Goal: Transaction & Acquisition: Book appointment/travel/reservation

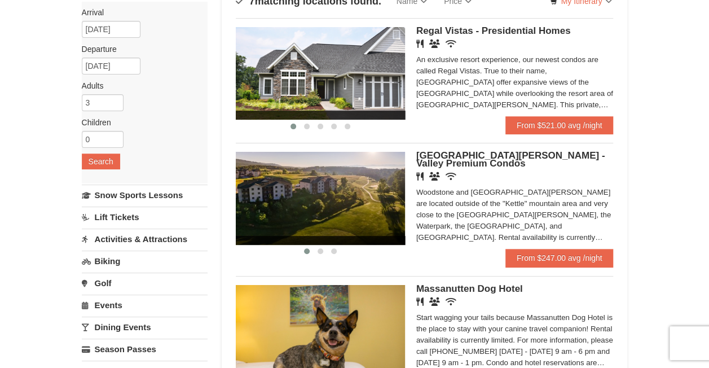
scroll to position [113, 0]
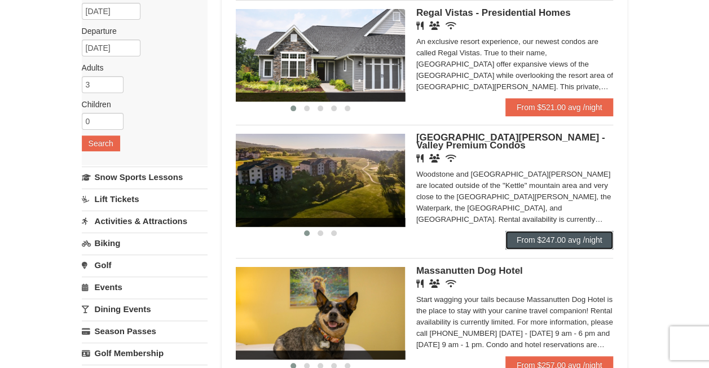
click at [538, 238] on link "From $247.00 avg /night" at bounding box center [559, 240] width 108 height 18
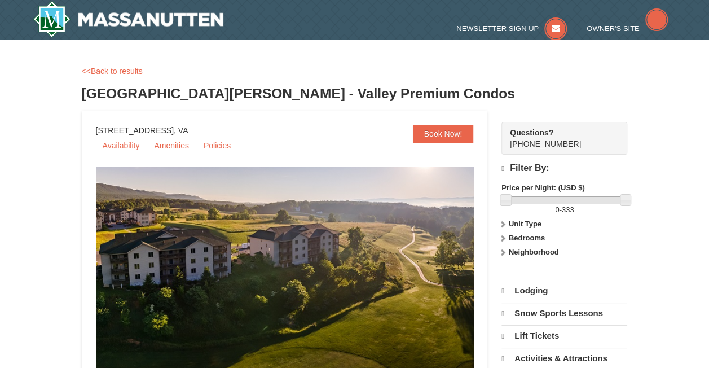
select select "10"
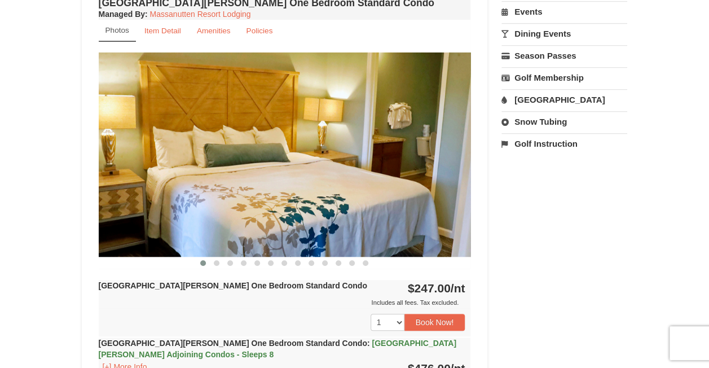
scroll to position [395, 0]
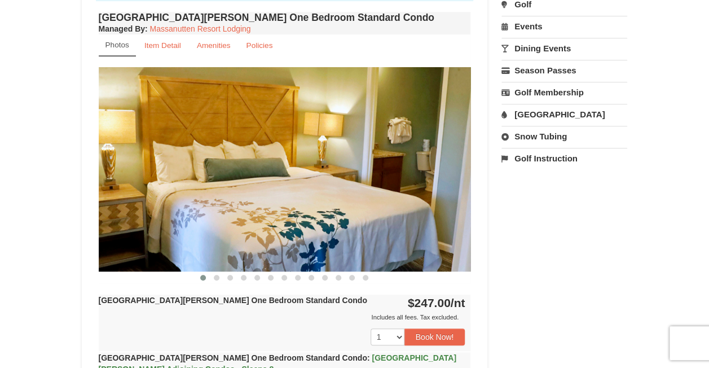
drag, startPoint x: 414, startPoint y: 195, endPoint x: 151, endPoint y: 190, distance: 263.4
click at [162, 194] on img at bounding box center [285, 169] width 372 height 204
drag, startPoint x: 345, startPoint y: 179, endPoint x: 244, endPoint y: 177, distance: 101.5
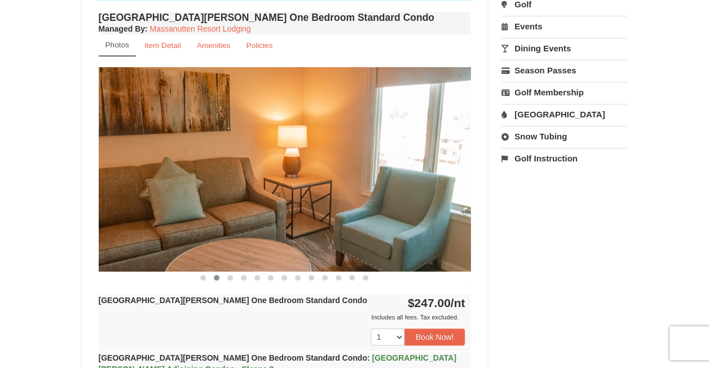
drag, startPoint x: 386, startPoint y: 170, endPoint x: 213, endPoint y: 174, distance: 172.6
click at [205, 176] on img at bounding box center [285, 169] width 372 height 204
click at [160, 176] on img at bounding box center [285, 169] width 372 height 204
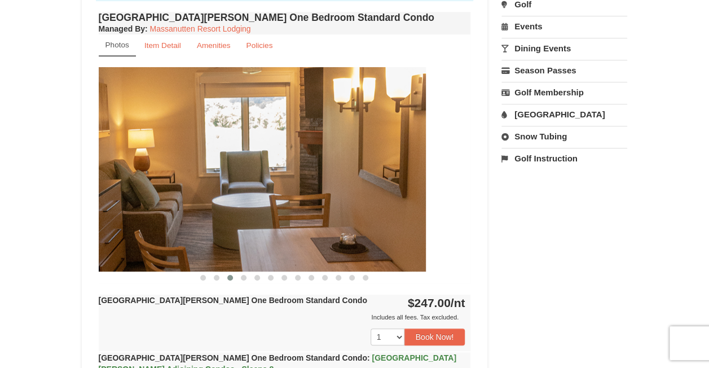
drag, startPoint x: 320, startPoint y: 158, endPoint x: 194, endPoint y: 168, distance: 126.2
click at [196, 168] on img at bounding box center [240, 169] width 372 height 204
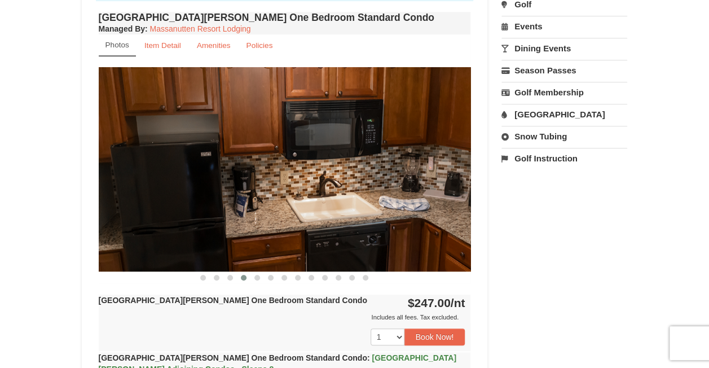
drag, startPoint x: 321, startPoint y: 171, endPoint x: 30, endPoint y: 215, distance: 293.8
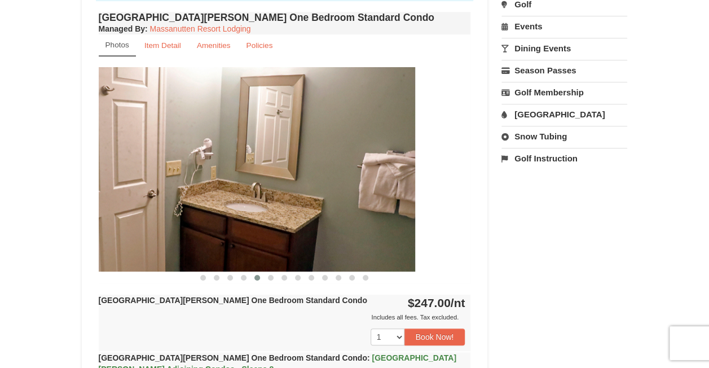
drag, startPoint x: 250, startPoint y: 202, endPoint x: 126, endPoint y: 208, distance: 124.8
click at [125, 209] on img at bounding box center [229, 169] width 372 height 204
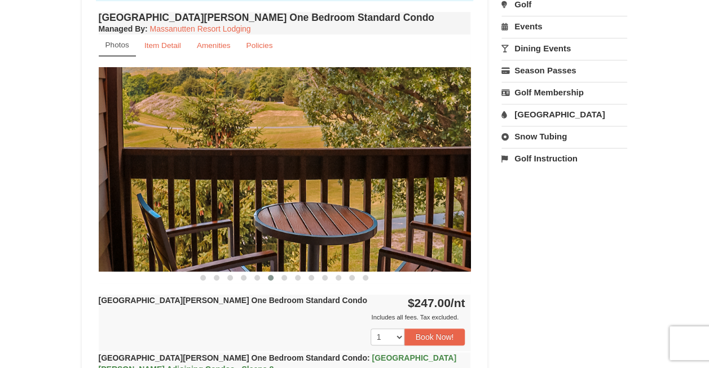
drag, startPoint x: 376, startPoint y: 196, endPoint x: 147, endPoint y: 214, distance: 229.1
click at [147, 214] on img at bounding box center [285, 169] width 372 height 204
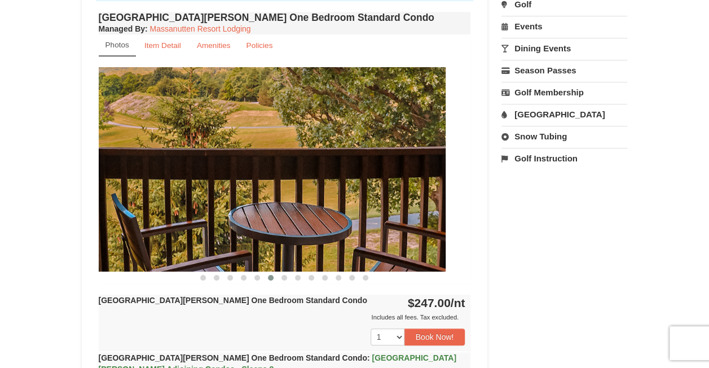
drag, startPoint x: 320, startPoint y: 192, endPoint x: 104, endPoint y: 191, distance: 216.6
click at [105, 192] on img at bounding box center [259, 169] width 372 height 204
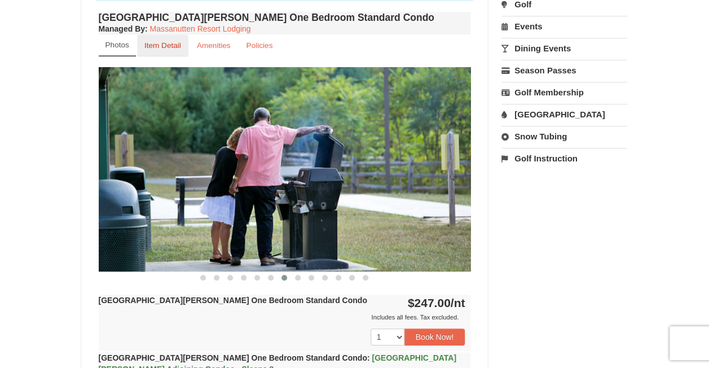
click at [167, 42] on small "Item Detail" at bounding box center [162, 45] width 37 height 8
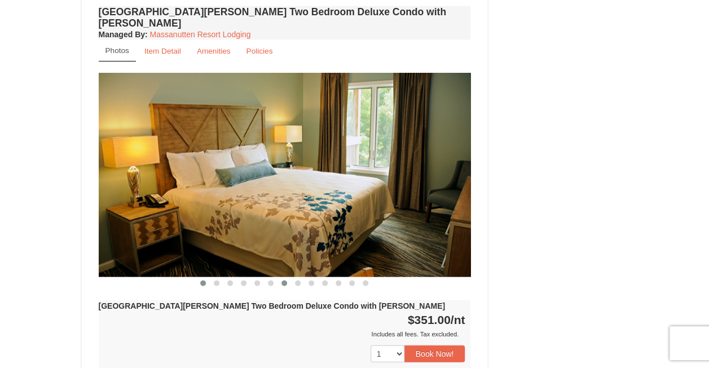
scroll to position [1184, 0]
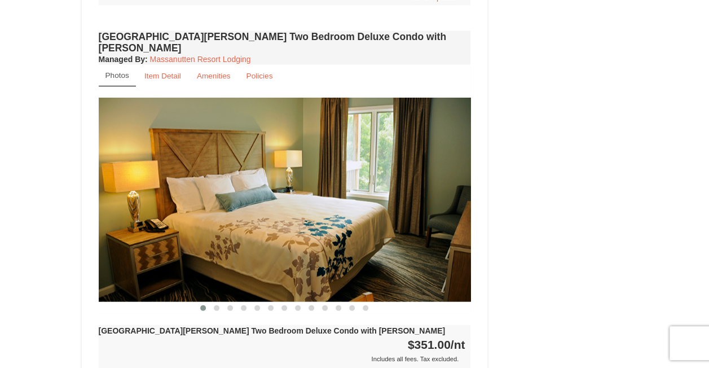
drag, startPoint x: 448, startPoint y: 165, endPoint x: 298, endPoint y: 188, distance: 151.8
click at [299, 188] on img at bounding box center [285, 200] width 372 height 204
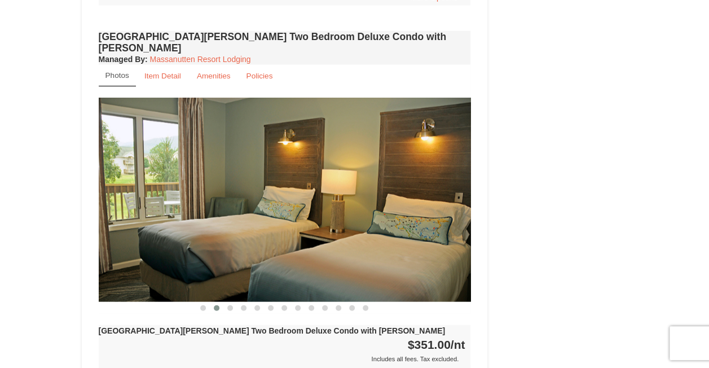
drag, startPoint x: 385, startPoint y: 187, endPoint x: 274, endPoint y: 194, distance: 111.3
click at [274, 194] on img at bounding box center [285, 200] width 372 height 204
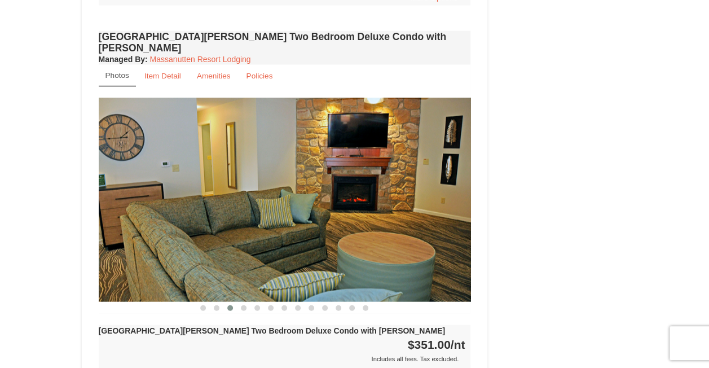
drag, startPoint x: 393, startPoint y: 191, endPoint x: 254, endPoint y: 206, distance: 138.9
click at [259, 206] on img at bounding box center [285, 200] width 372 height 204
drag, startPoint x: 362, startPoint y: 199, endPoint x: 245, endPoint y: 199, distance: 117.3
click at [253, 199] on img at bounding box center [285, 200] width 372 height 204
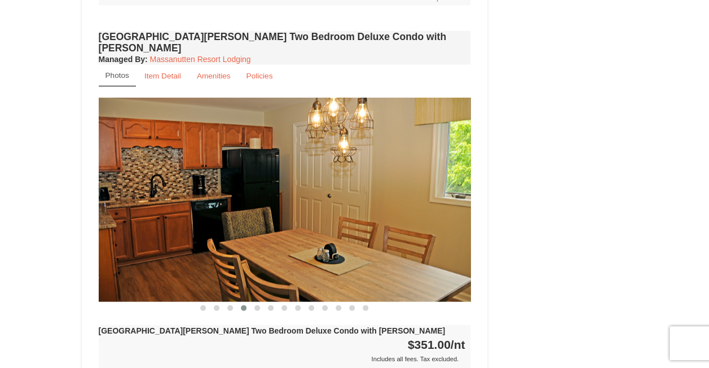
drag, startPoint x: 349, startPoint y: 192, endPoint x: 232, endPoint y: 193, distance: 116.2
click at [235, 193] on img at bounding box center [285, 200] width 372 height 204
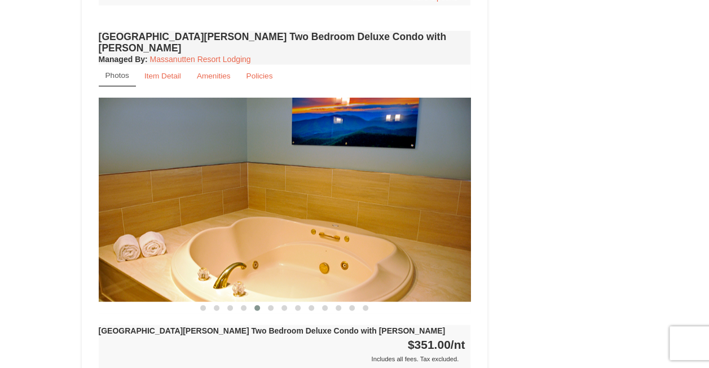
drag, startPoint x: 350, startPoint y: 193, endPoint x: 214, endPoint y: 192, distance: 135.3
click at [214, 192] on img at bounding box center [285, 200] width 372 height 204
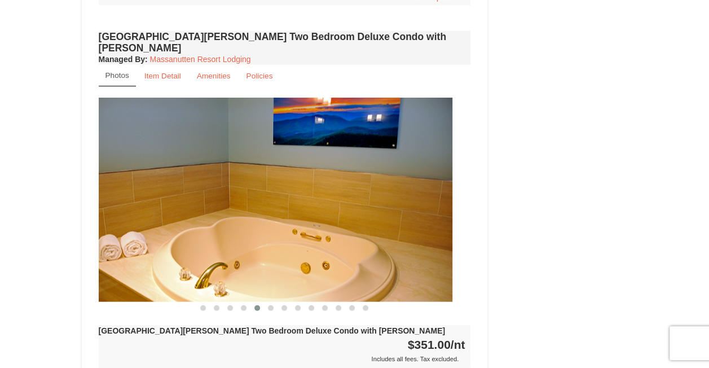
drag, startPoint x: 280, startPoint y: 213, endPoint x: 135, endPoint y: 214, distance: 144.4
click at [136, 214] on img at bounding box center [266, 200] width 372 height 204
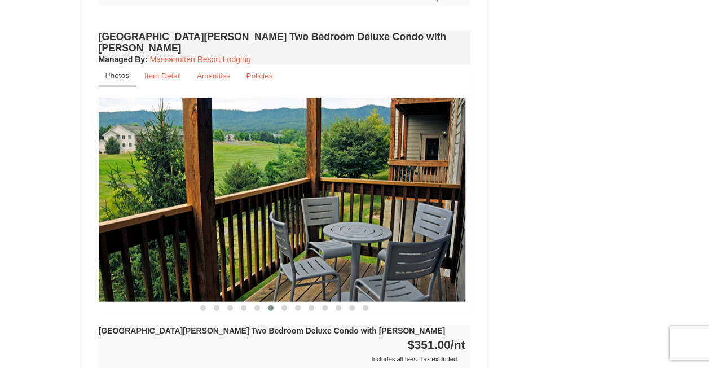
drag, startPoint x: 368, startPoint y: 183, endPoint x: 155, endPoint y: 184, distance: 213.2
click at [158, 184] on img at bounding box center [279, 200] width 372 height 204
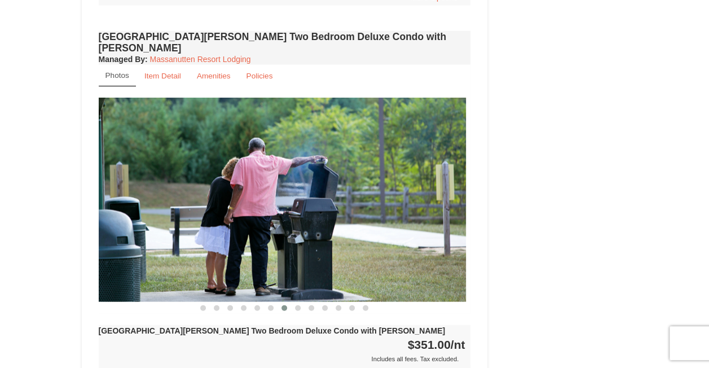
drag, startPoint x: 331, startPoint y: 175, endPoint x: 124, endPoint y: 182, distance: 207.1
click at [131, 182] on img at bounding box center [280, 200] width 372 height 204
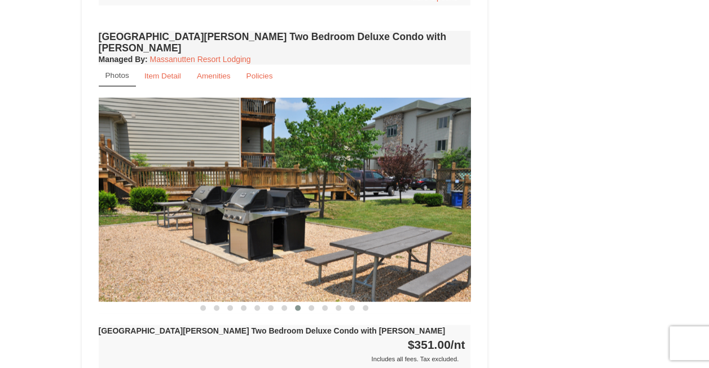
drag, startPoint x: 304, startPoint y: 189, endPoint x: 195, endPoint y: 189, distance: 108.8
click at [199, 189] on img at bounding box center [285, 200] width 372 height 204
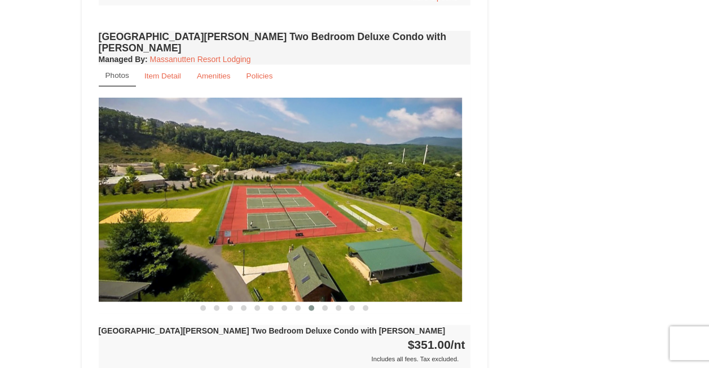
drag, startPoint x: 327, startPoint y: 191, endPoint x: 228, endPoint y: 205, distance: 100.3
click at [231, 206] on img at bounding box center [276, 200] width 372 height 204
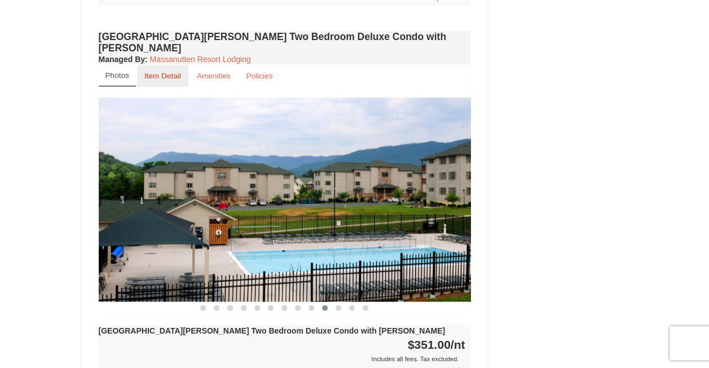
click at [148, 72] on small "Item Detail" at bounding box center [162, 76] width 37 height 8
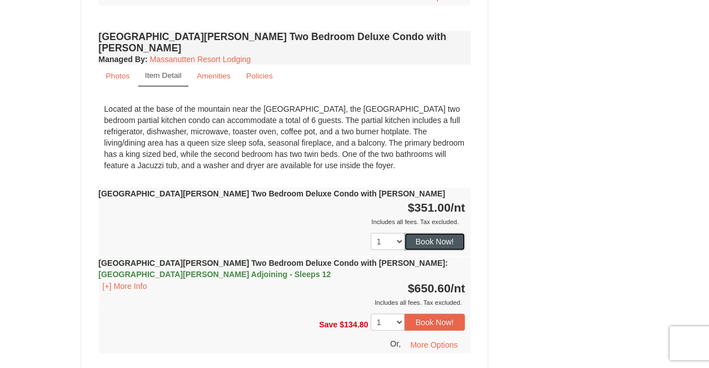
click at [449, 233] on button "Book Now!" at bounding box center [434, 241] width 61 height 17
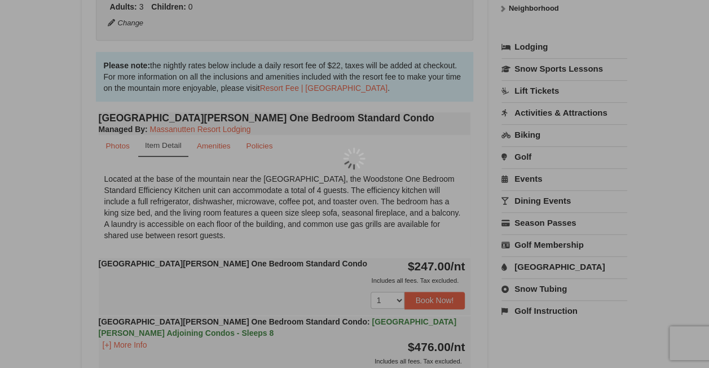
scroll to position [110, 0]
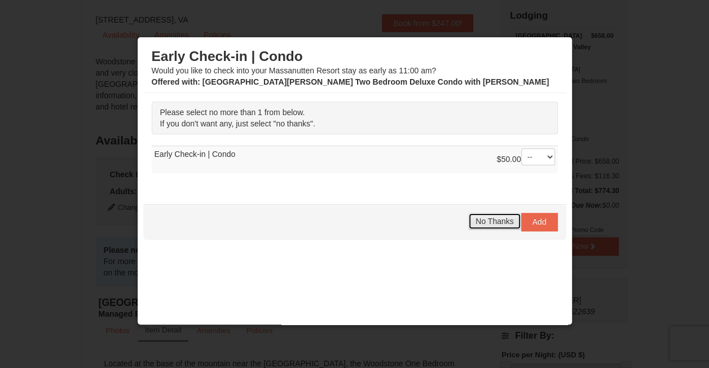
click at [490, 220] on span "No Thanks" at bounding box center [494, 221] width 38 height 9
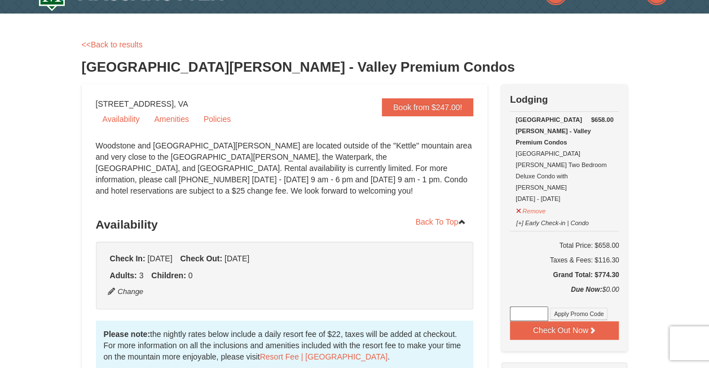
scroll to position [0, 0]
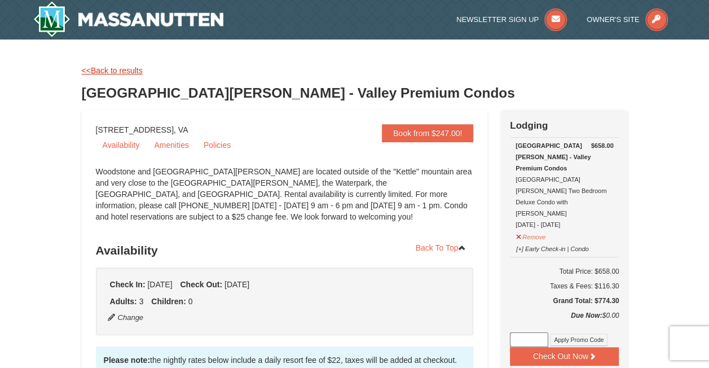
click at [100, 72] on link "<<Back to results" at bounding box center [112, 70] width 61 height 9
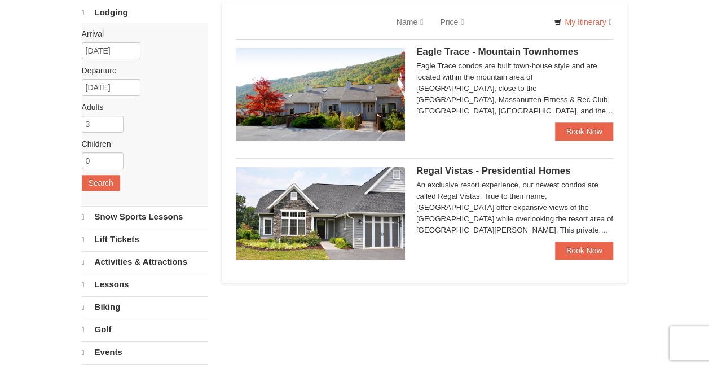
select select "10"
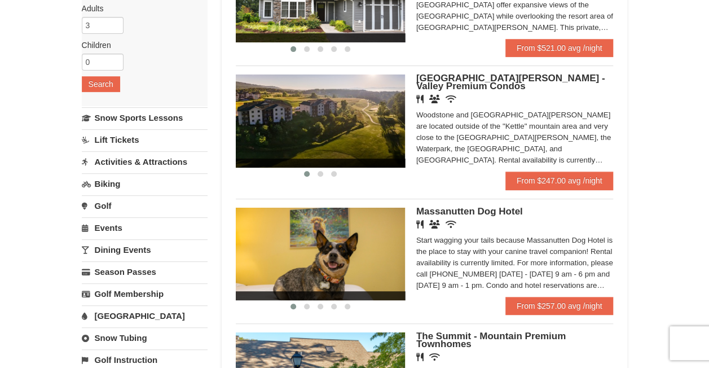
scroll to position [169, 0]
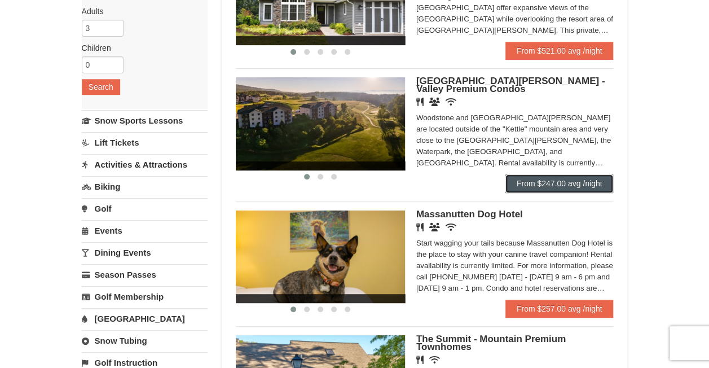
click at [539, 188] on link "From $247.00 avg /night" at bounding box center [559, 183] width 108 height 18
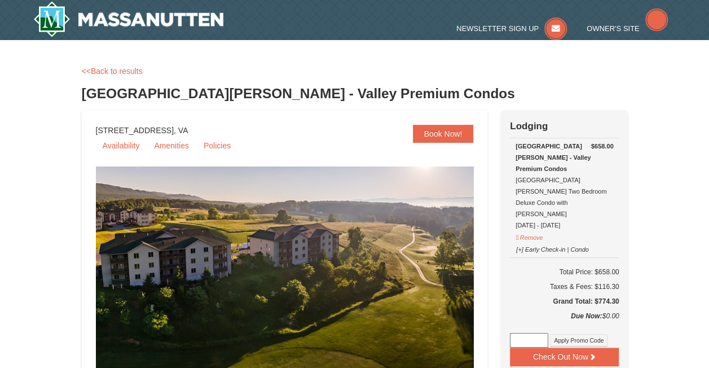
select select "10"
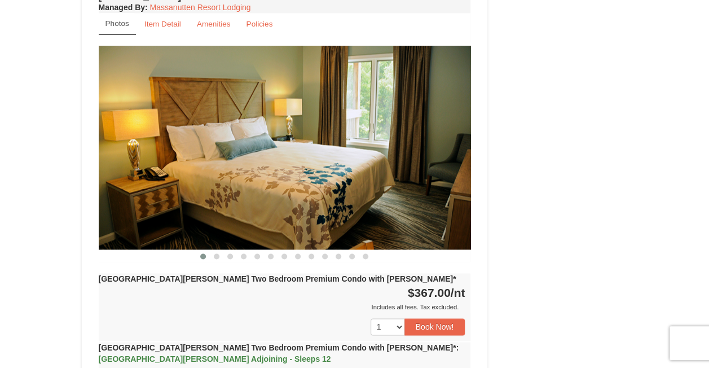
scroll to position [2713, 0]
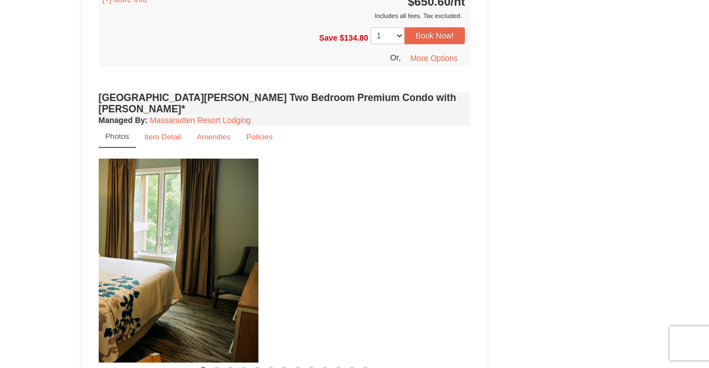
drag, startPoint x: 182, startPoint y: 133, endPoint x: 145, endPoint y: 130, distance: 36.3
click at [143, 158] on img at bounding box center [72, 260] width 372 height 204
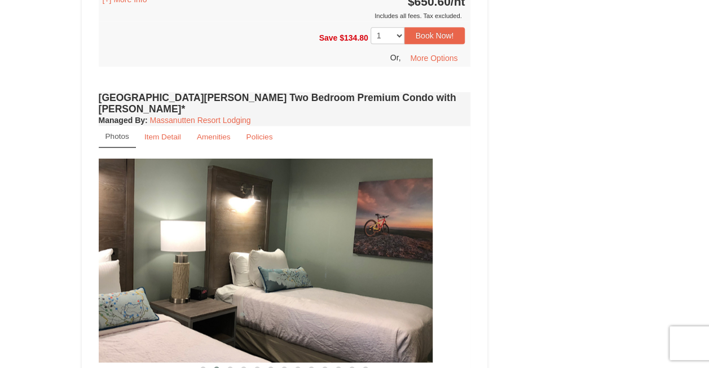
drag, startPoint x: 334, startPoint y: 133, endPoint x: 198, endPoint y: 134, distance: 135.9
click at [202, 158] on img at bounding box center [246, 260] width 372 height 204
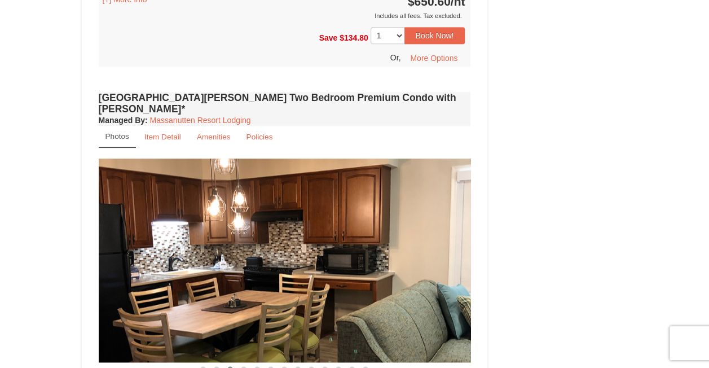
drag, startPoint x: 325, startPoint y: 134, endPoint x: 215, endPoint y: 141, distance: 110.2
click at [221, 158] on img at bounding box center [285, 260] width 372 height 204
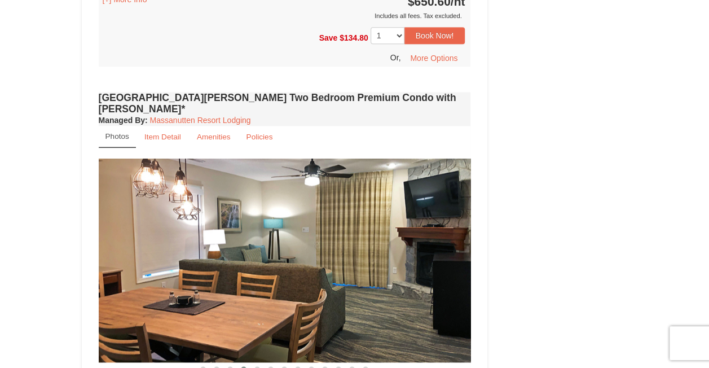
drag, startPoint x: 367, startPoint y: 139, endPoint x: 294, endPoint y: 142, distance: 72.8
click at [250, 158] on img at bounding box center [285, 260] width 372 height 204
drag, startPoint x: 361, startPoint y: 140, endPoint x: 226, endPoint y: 148, distance: 135.6
click at [226, 158] on img at bounding box center [285, 260] width 372 height 204
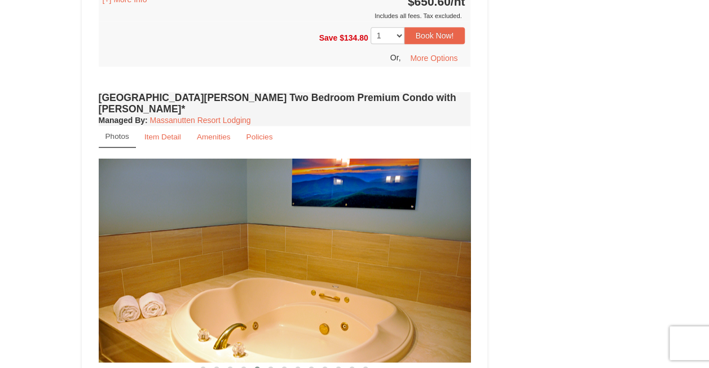
drag, startPoint x: 361, startPoint y: 153, endPoint x: 119, endPoint y: 160, distance: 242.6
click at [121, 161] on img at bounding box center [285, 260] width 372 height 204
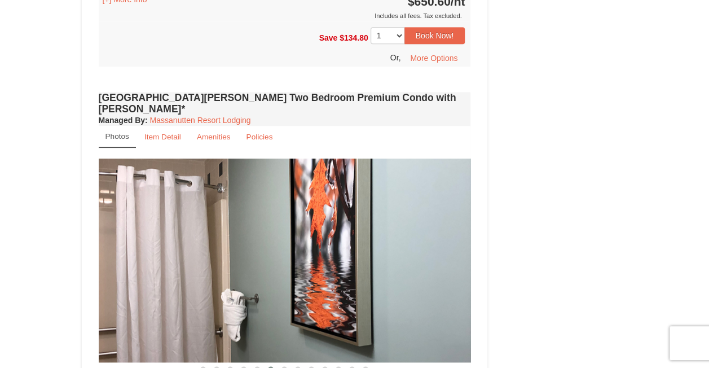
click at [176, 166] on img at bounding box center [285, 260] width 372 height 204
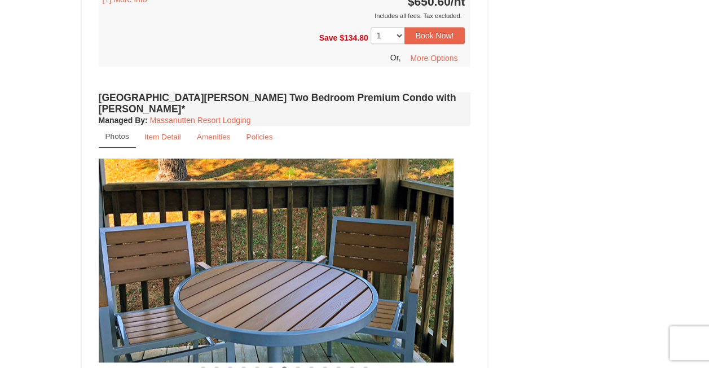
drag, startPoint x: 368, startPoint y: 183, endPoint x: 214, endPoint y: 188, distance: 153.5
click at [215, 189] on img at bounding box center [267, 260] width 372 height 204
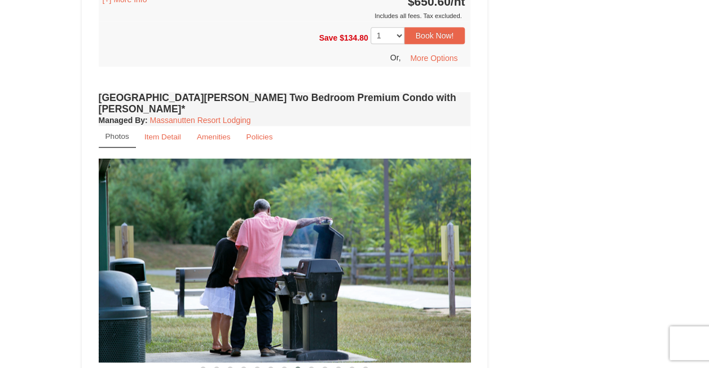
drag, startPoint x: 389, startPoint y: 186, endPoint x: 101, endPoint y: 210, distance: 288.6
click at [103, 210] on img at bounding box center [285, 260] width 372 height 204
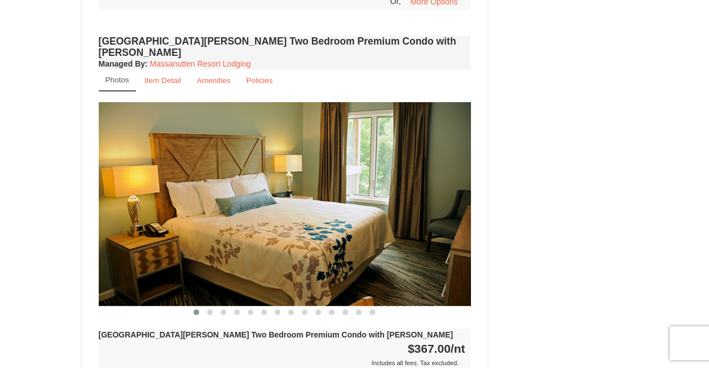
scroll to position [2261, 0]
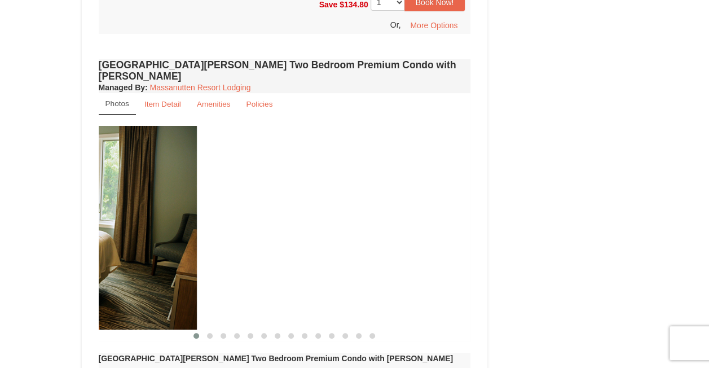
drag, startPoint x: 353, startPoint y: 187, endPoint x: 92, endPoint y: 204, distance: 261.1
click at [97, 204] on div "Woodstone Meadows Two Bedroom Premium Condo with Jacuzzi Managed By : Massanutt…" at bounding box center [285, 298] width 378 height 484
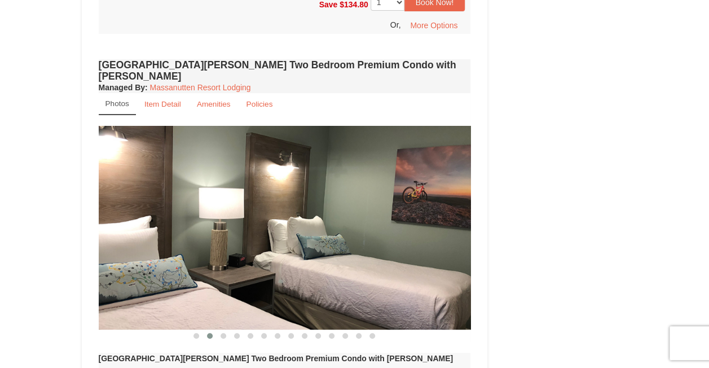
drag, startPoint x: 221, startPoint y: 181, endPoint x: 165, endPoint y: 181, distance: 56.4
click at [168, 181] on img at bounding box center [285, 228] width 372 height 204
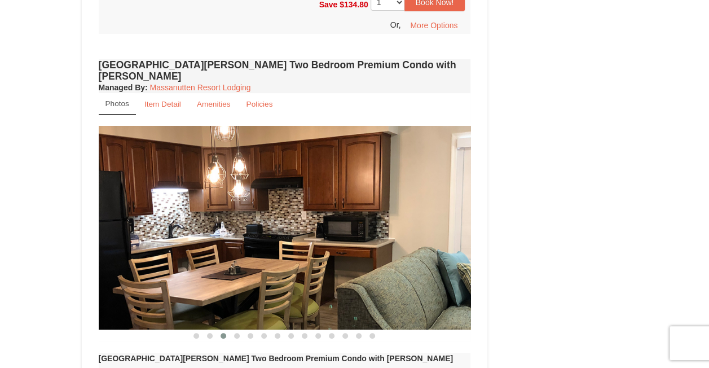
drag, startPoint x: 347, startPoint y: 179, endPoint x: 136, endPoint y: 183, distance: 210.4
click at [138, 183] on img at bounding box center [285, 228] width 372 height 204
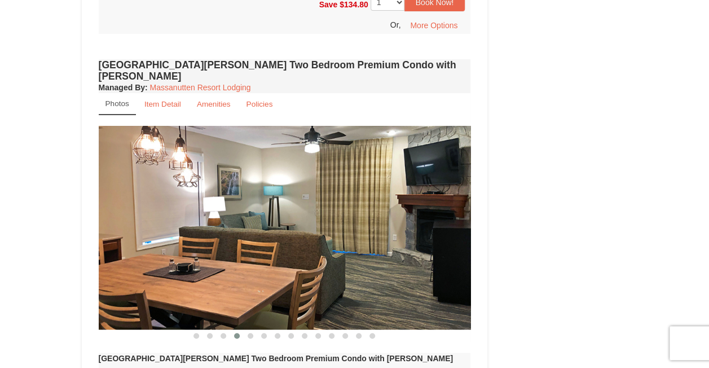
drag, startPoint x: 346, startPoint y: 157, endPoint x: 145, endPoint y: 174, distance: 202.0
click at [156, 174] on img at bounding box center [285, 228] width 372 height 204
drag, startPoint x: 310, startPoint y: 180, endPoint x: 222, endPoint y: 180, distance: 88.5
click at [227, 180] on img at bounding box center [285, 228] width 372 height 204
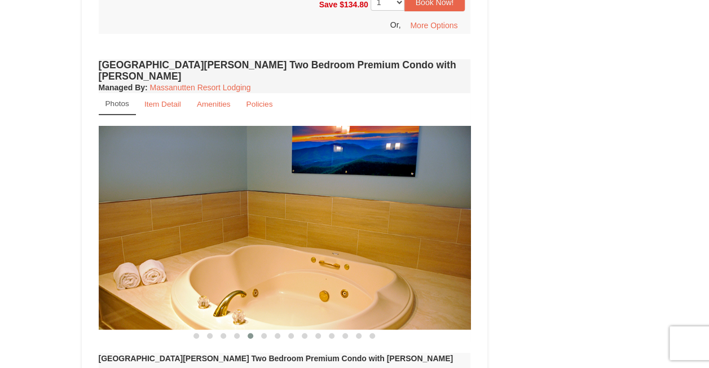
drag, startPoint x: 378, startPoint y: 177, endPoint x: 214, endPoint y: 180, distance: 163.6
click at [215, 180] on img at bounding box center [285, 228] width 372 height 204
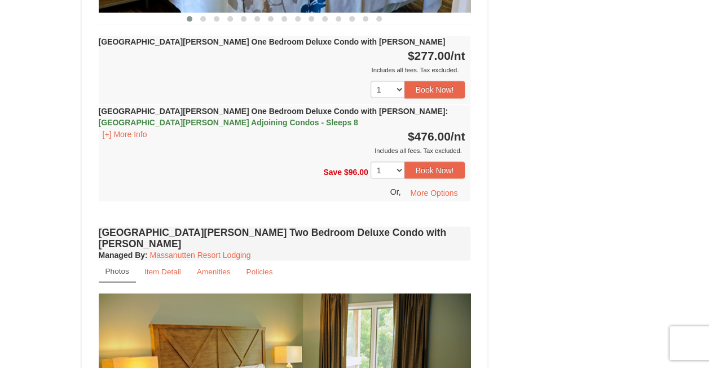
scroll to position [1241, 0]
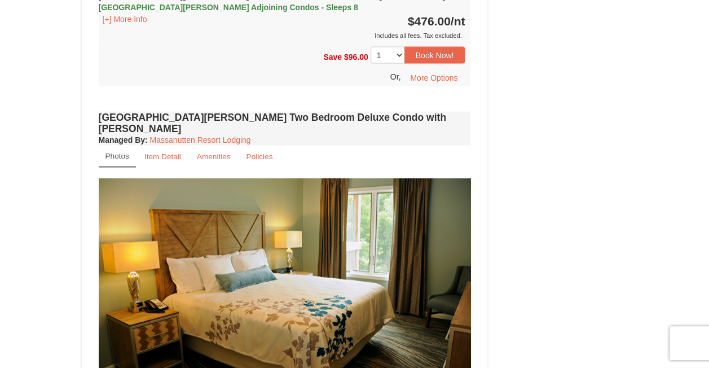
drag, startPoint x: 381, startPoint y: 233, endPoint x: 206, endPoint y: 268, distance: 178.2
click at [210, 268] on img at bounding box center [285, 280] width 372 height 204
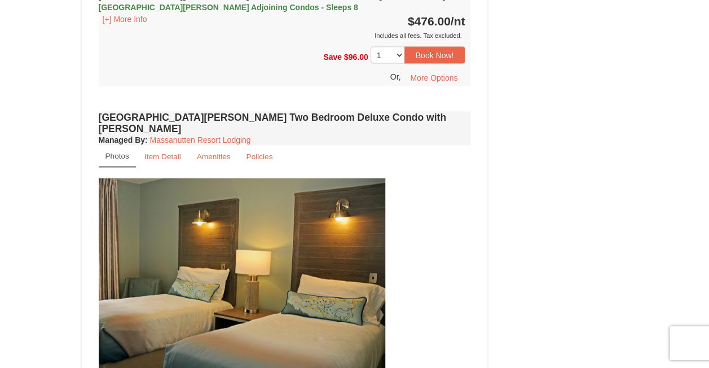
drag, startPoint x: 272, startPoint y: 250, endPoint x: 282, endPoint y: 252, distance: 10.4
click at [259, 250] on img at bounding box center [199, 280] width 372 height 204
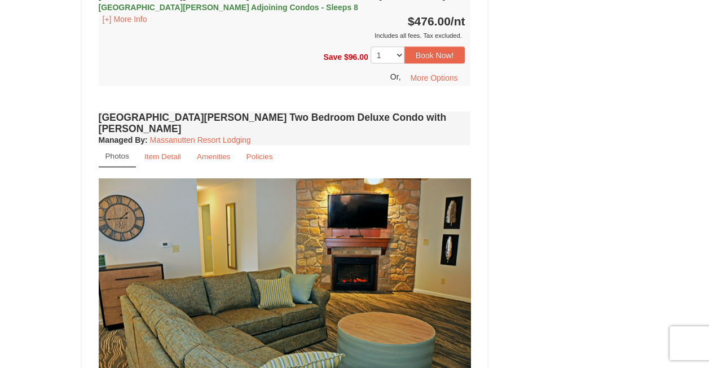
drag, startPoint x: 387, startPoint y: 239, endPoint x: 228, endPoint y: 238, distance: 159.0
click at [237, 238] on img at bounding box center [285, 280] width 372 height 204
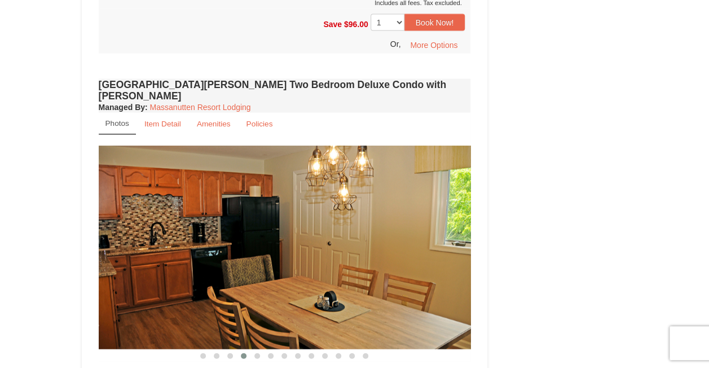
scroll to position [1297, 0]
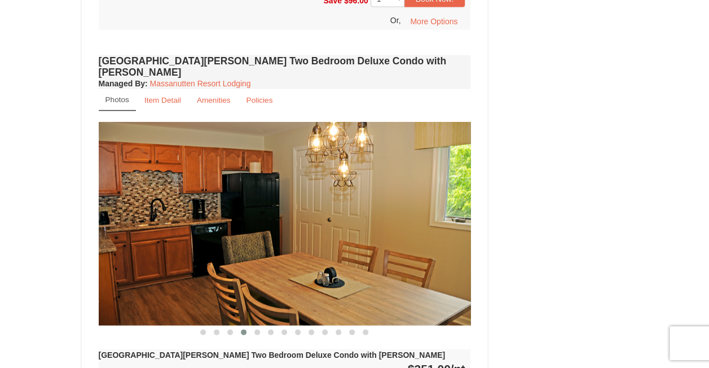
click at [130, 204] on img at bounding box center [285, 224] width 372 height 204
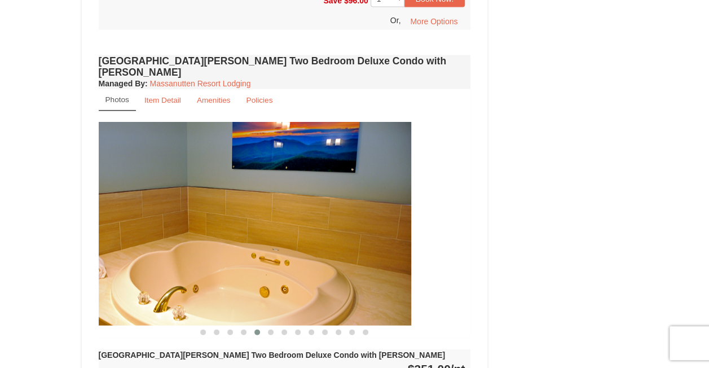
drag, startPoint x: 399, startPoint y: 179, endPoint x: 149, endPoint y: 202, distance: 251.4
click at [180, 202] on img at bounding box center [225, 224] width 372 height 204
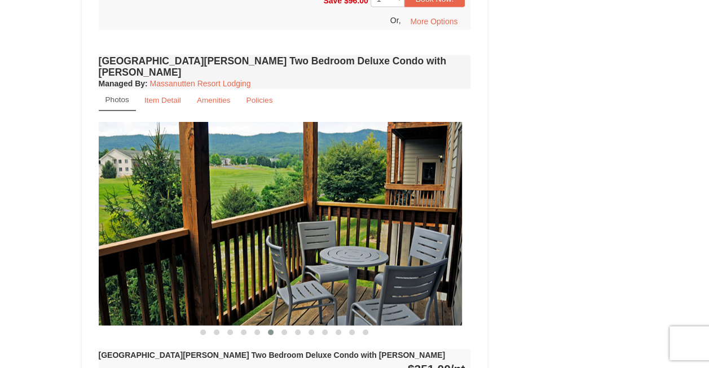
drag, startPoint x: 418, startPoint y: 228, endPoint x: 284, endPoint y: 232, distance: 134.3
click at [256, 228] on img at bounding box center [276, 224] width 372 height 204
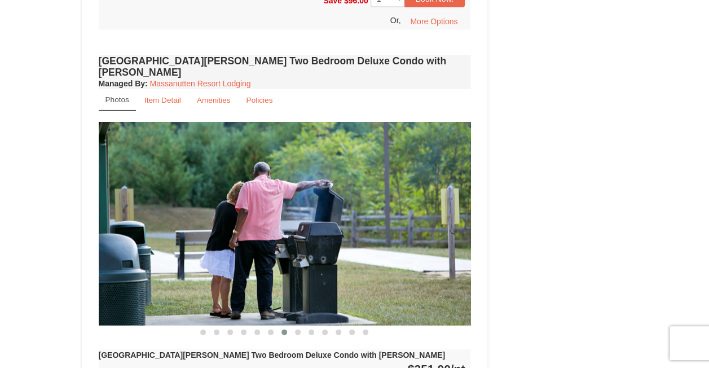
click at [251, 212] on img at bounding box center [285, 224] width 372 height 204
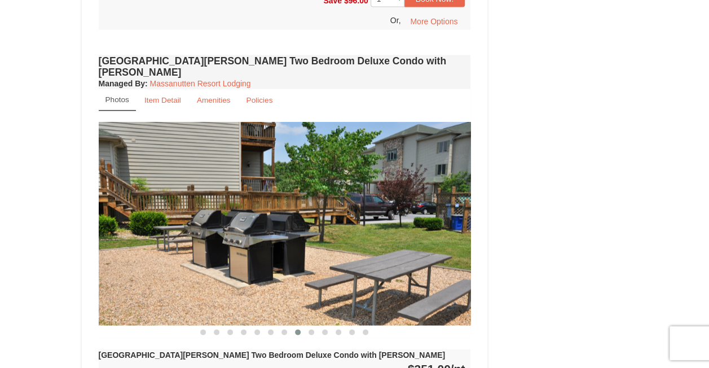
drag, startPoint x: 322, startPoint y: 212, endPoint x: 218, endPoint y: 215, distance: 103.8
click at [219, 216] on img at bounding box center [285, 224] width 372 height 204
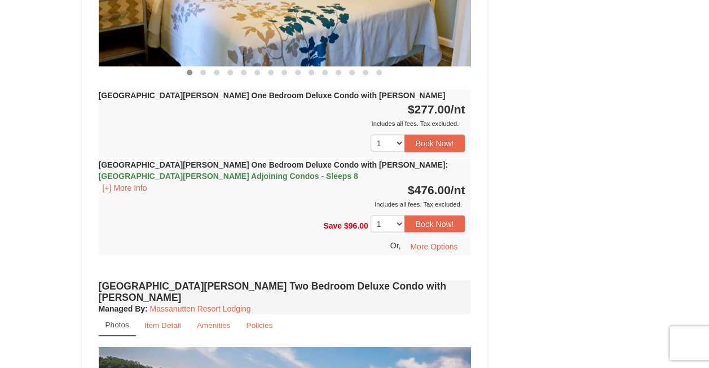
scroll to position [959, 0]
